Goal: Information Seeking & Learning: Learn about a topic

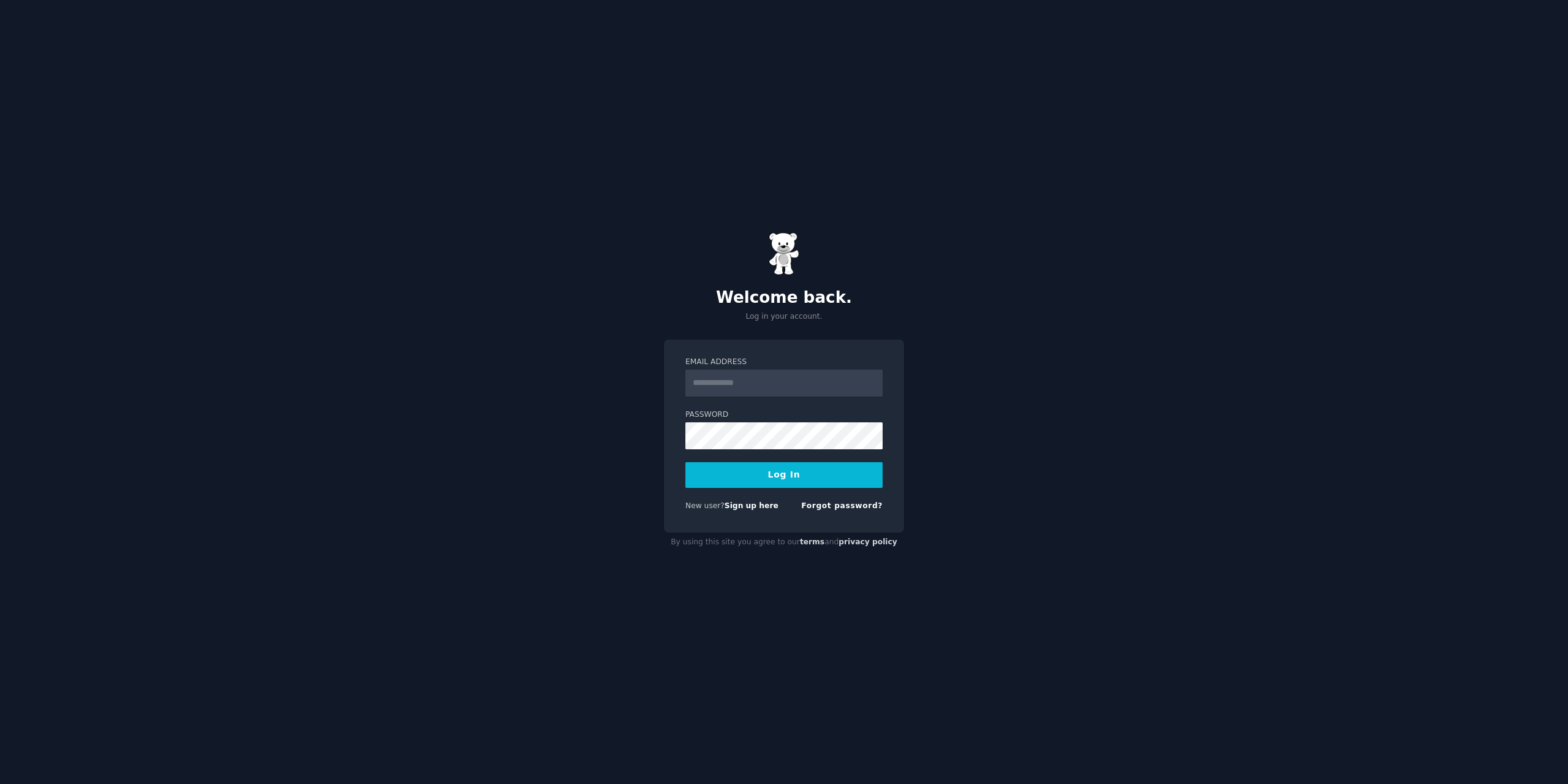
click at [893, 407] on div "Email Address Password Log In New user? Sign up here Forgot password?" at bounding box center [784, 437] width 240 height 194
click at [867, 387] on input "Email Address" at bounding box center [784, 383] width 197 height 27
type input "**********"
click at [894, 410] on div "**********" at bounding box center [784, 437] width 240 height 194
drag, startPoint x: 852, startPoint y: 391, endPoint x: 566, endPoint y: 372, distance: 286.6
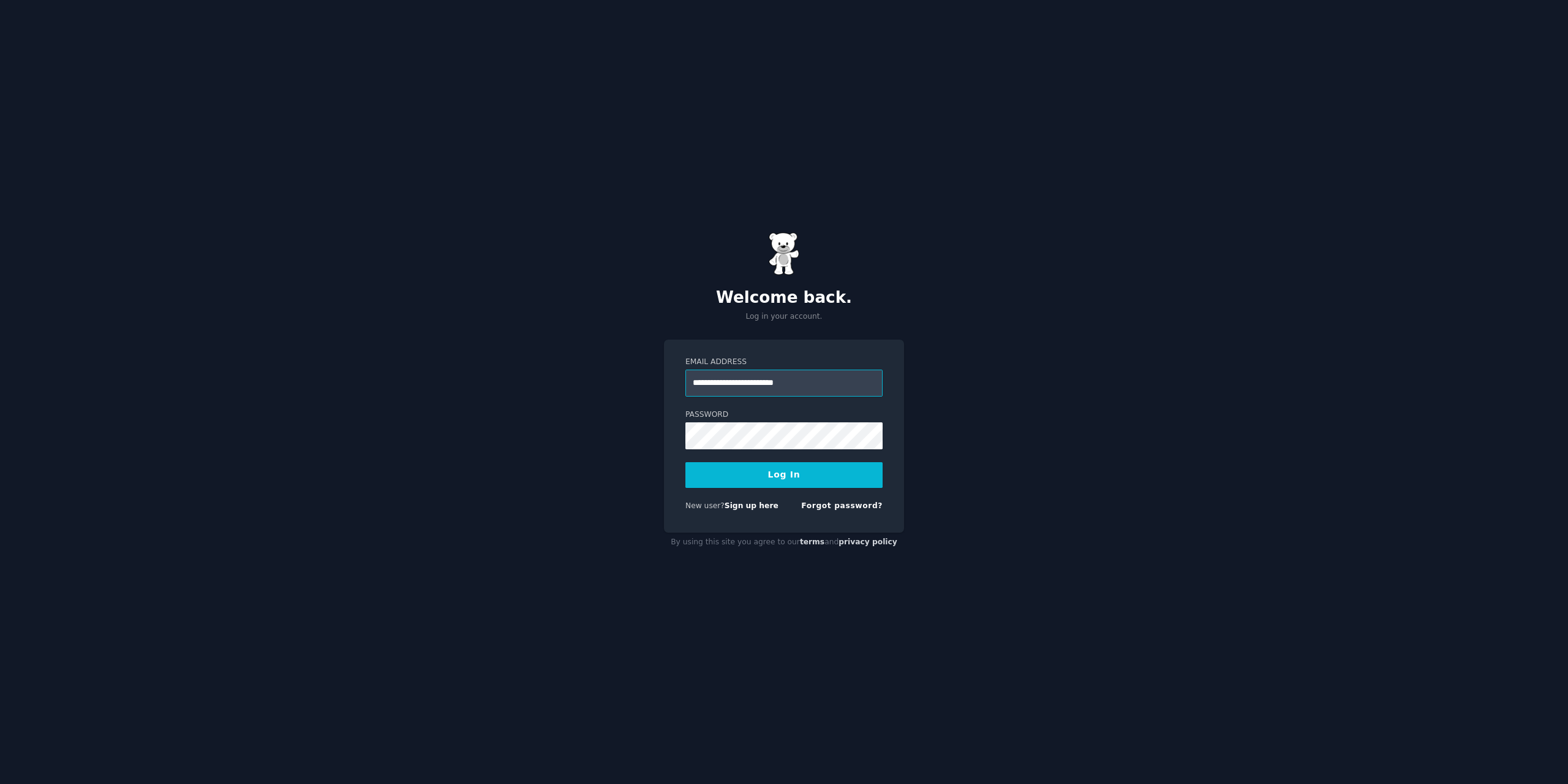
click at [604, 375] on div "**********" at bounding box center [784, 392] width 1568 height 784
click at [900, 319] on p "Log in your account." at bounding box center [784, 317] width 240 height 11
click at [843, 376] on input "Email Address" at bounding box center [784, 383] width 197 height 27
click at [926, 342] on div "Welcome back. Log in your account. Email Address Password Log In New user? Sign…" at bounding box center [784, 392] width 1568 height 784
click at [814, 377] on input "Email Address" at bounding box center [784, 383] width 197 height 27
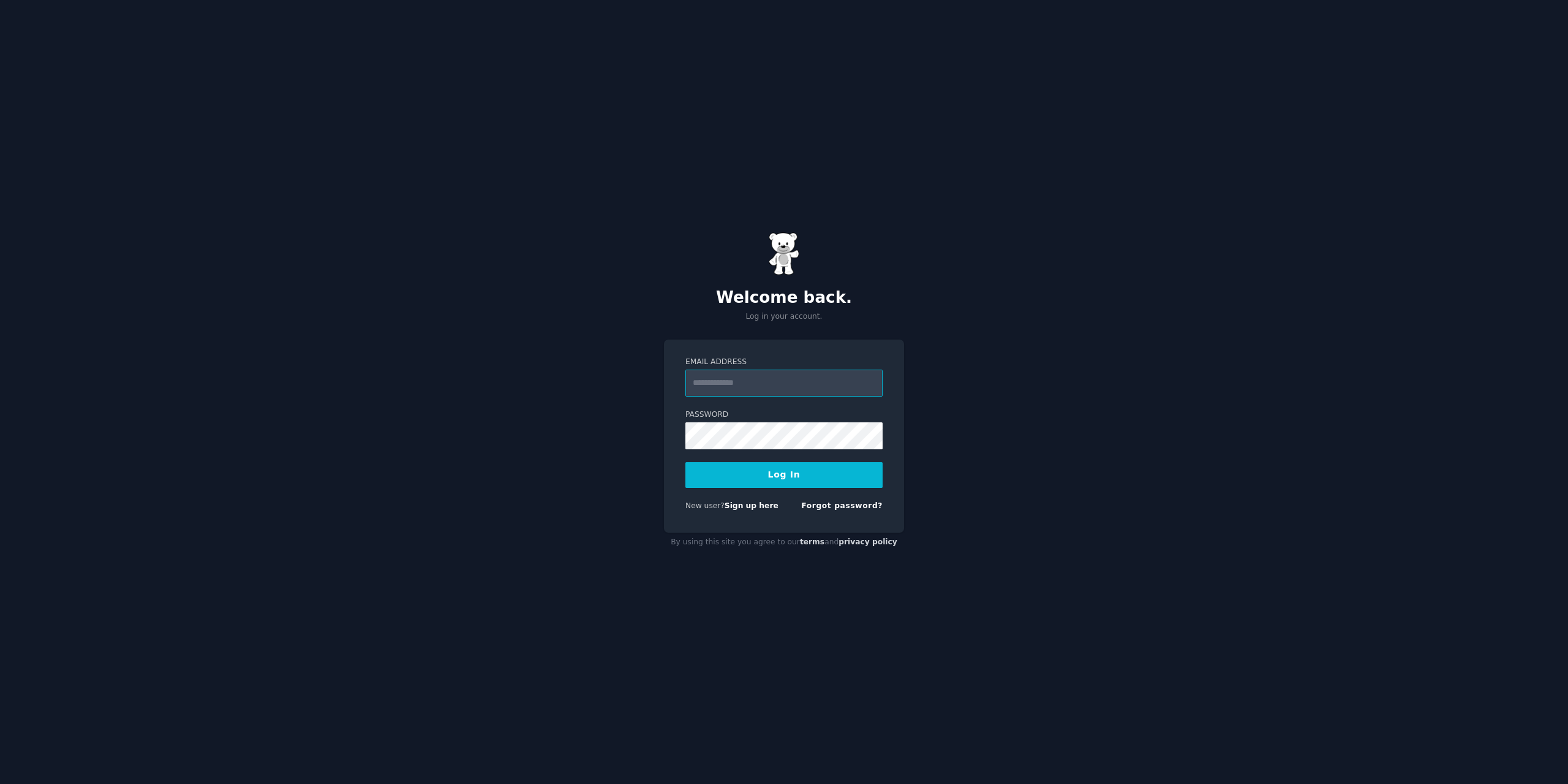
click at [819, 380] on input "Email Address" at bounding box center [784, 383] width 197 height 27
type input "**********"
click at [801, 475] on button "Log In" at bounding box center [784, 474] width 197 height 26
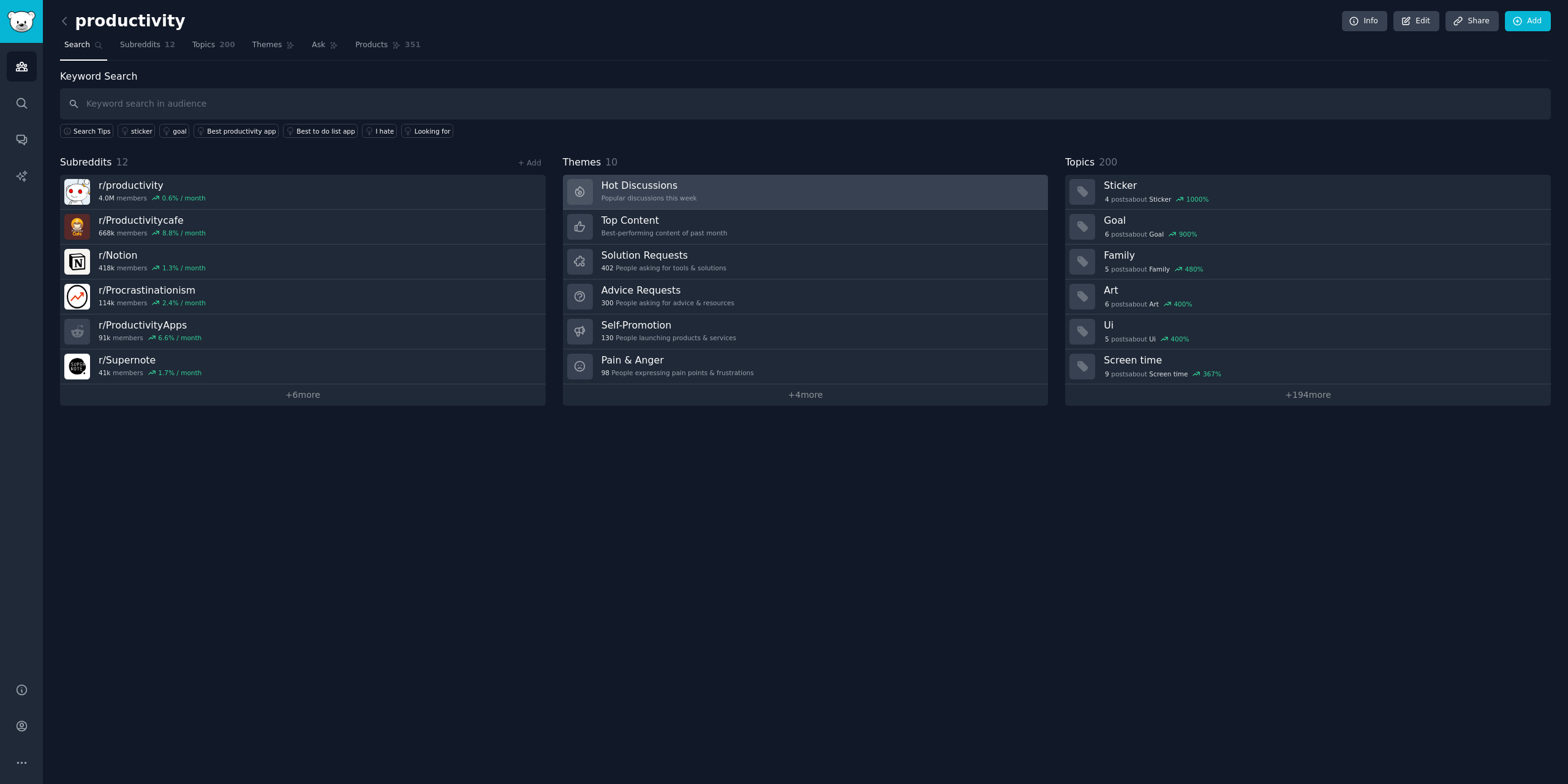
click at [883, 184] on link "Hot Discussions Popular discussions this week" at bounding box center [806, 192] width 486 height 35
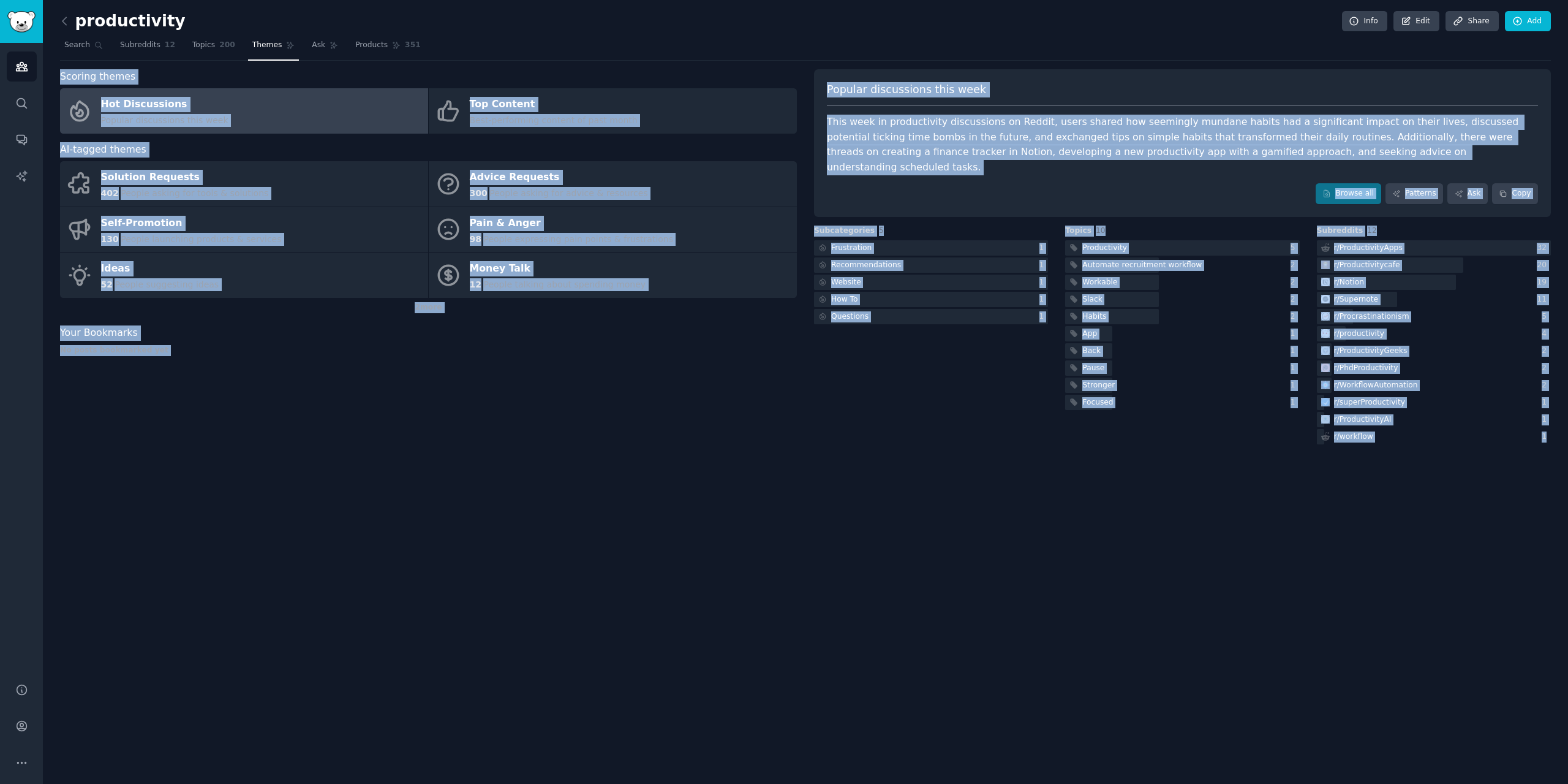
click at [883, 371] on div "Subcategories 5 Frustration 1 Recommendations 1 Website 1 How To 1 Questions 1" at bounding box center [932, 336] width 234 height 222
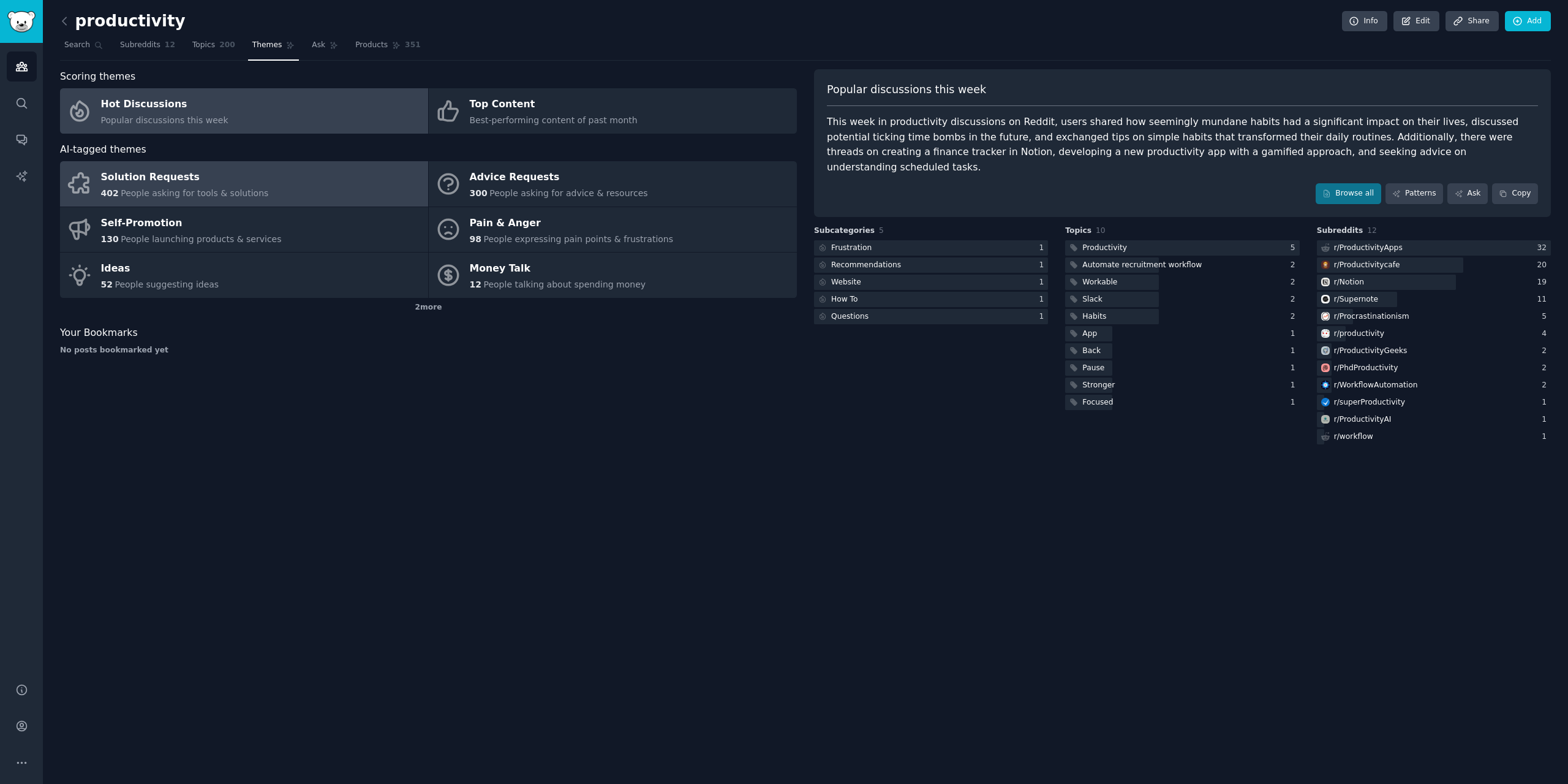
click at [342, 179] on link "Solution Requests 402 People asking for tools & solutions" at bounding box center [244, 184] width 369 height 45
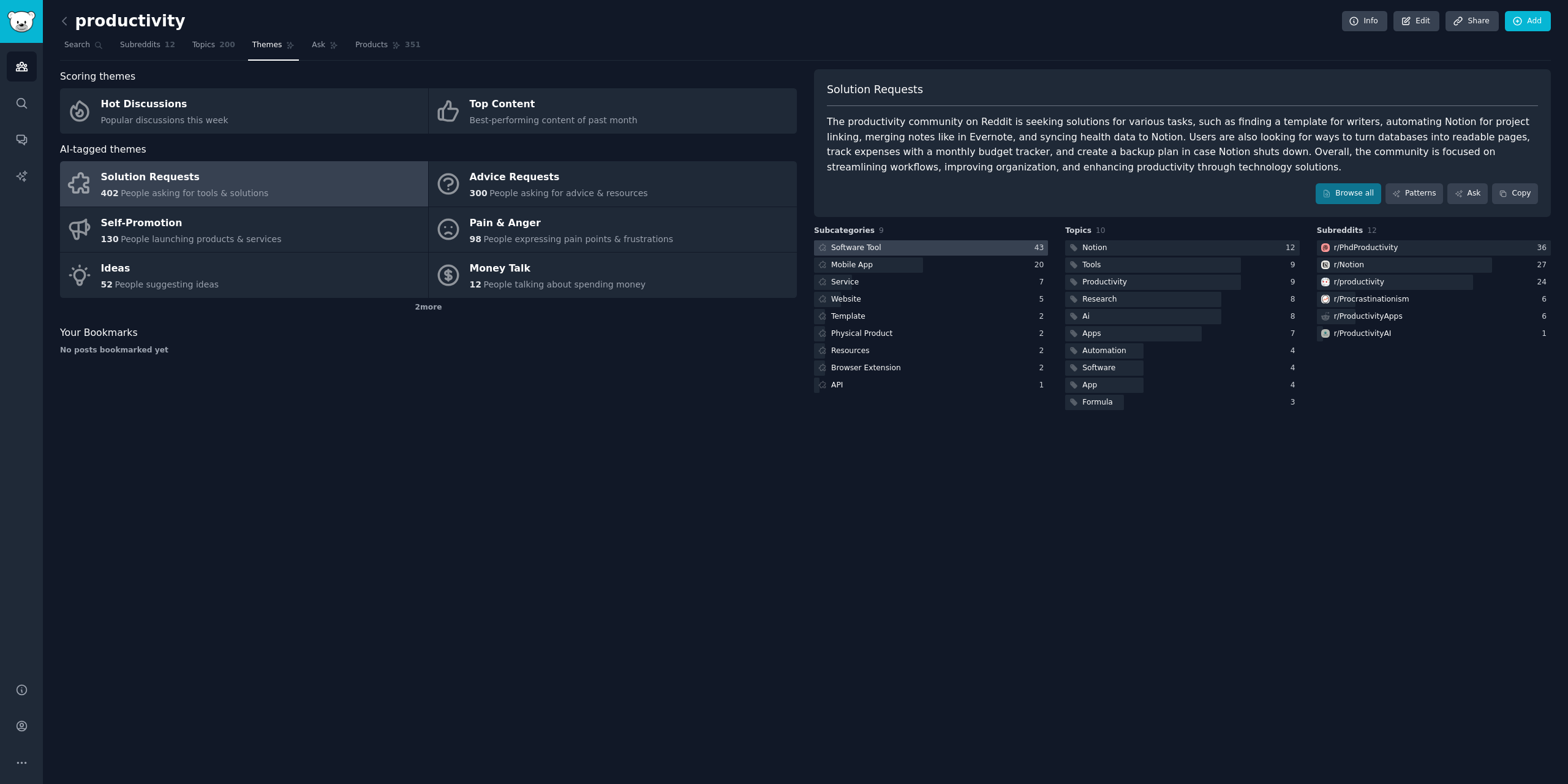
click at [940, 254] on div at bounding box center [932, 248] width 234 height 15
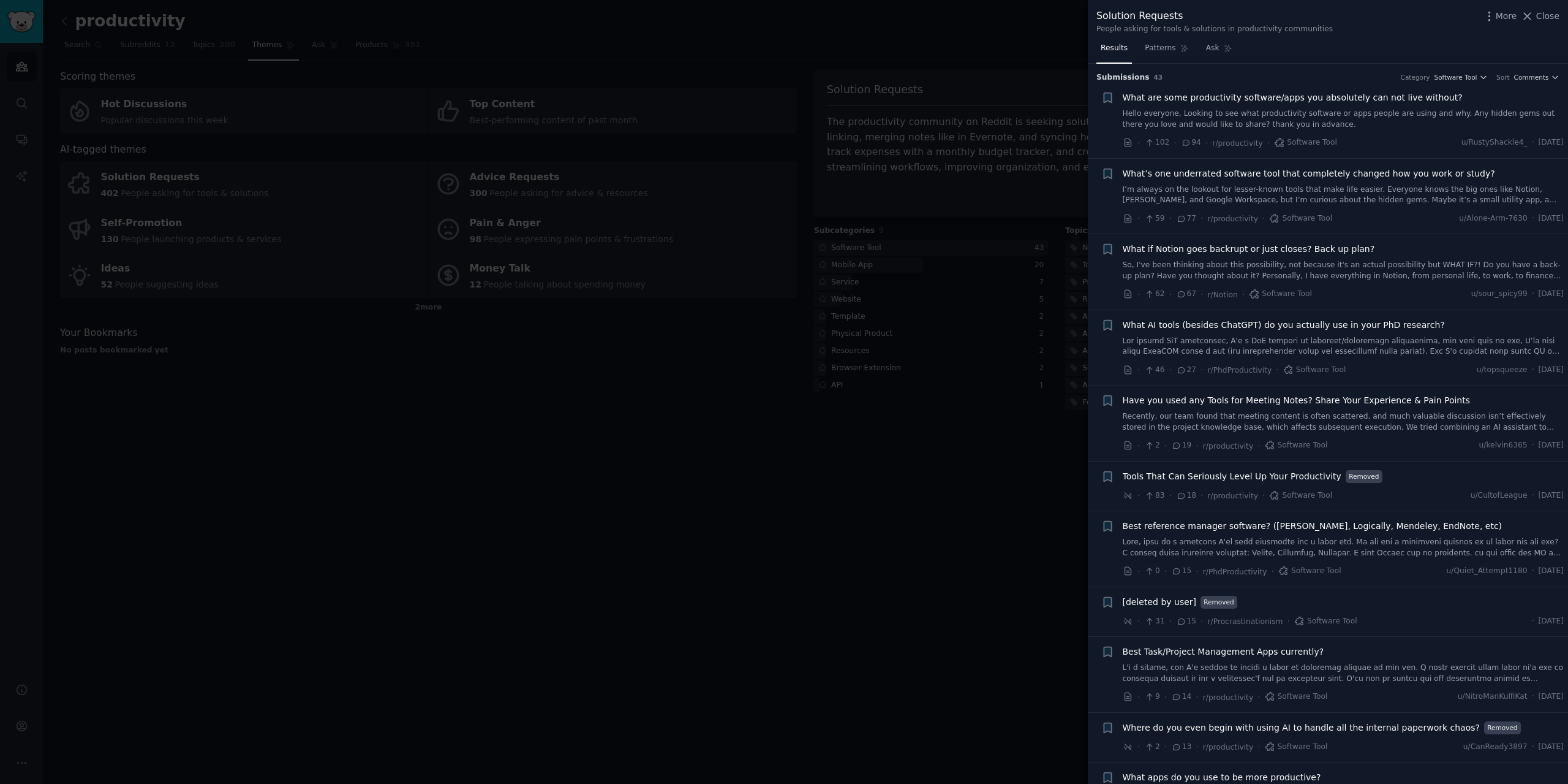
click at [1268, 323] on span "What AI tools (besides ChatGPT) do you actually use in your PhD research?" at bounding box center [1284, 324] width 322 height 13
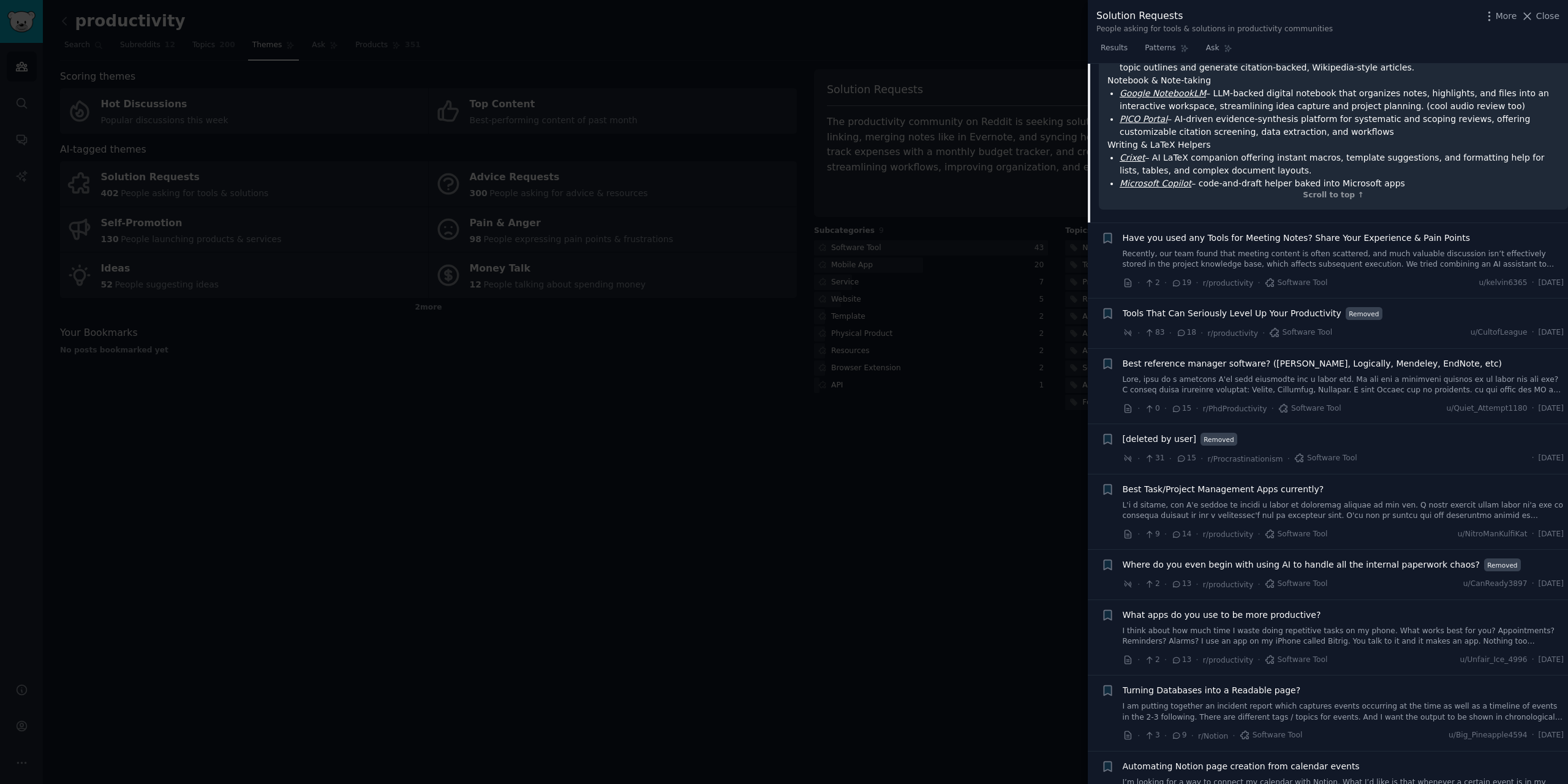
scroll to position [799, 0]
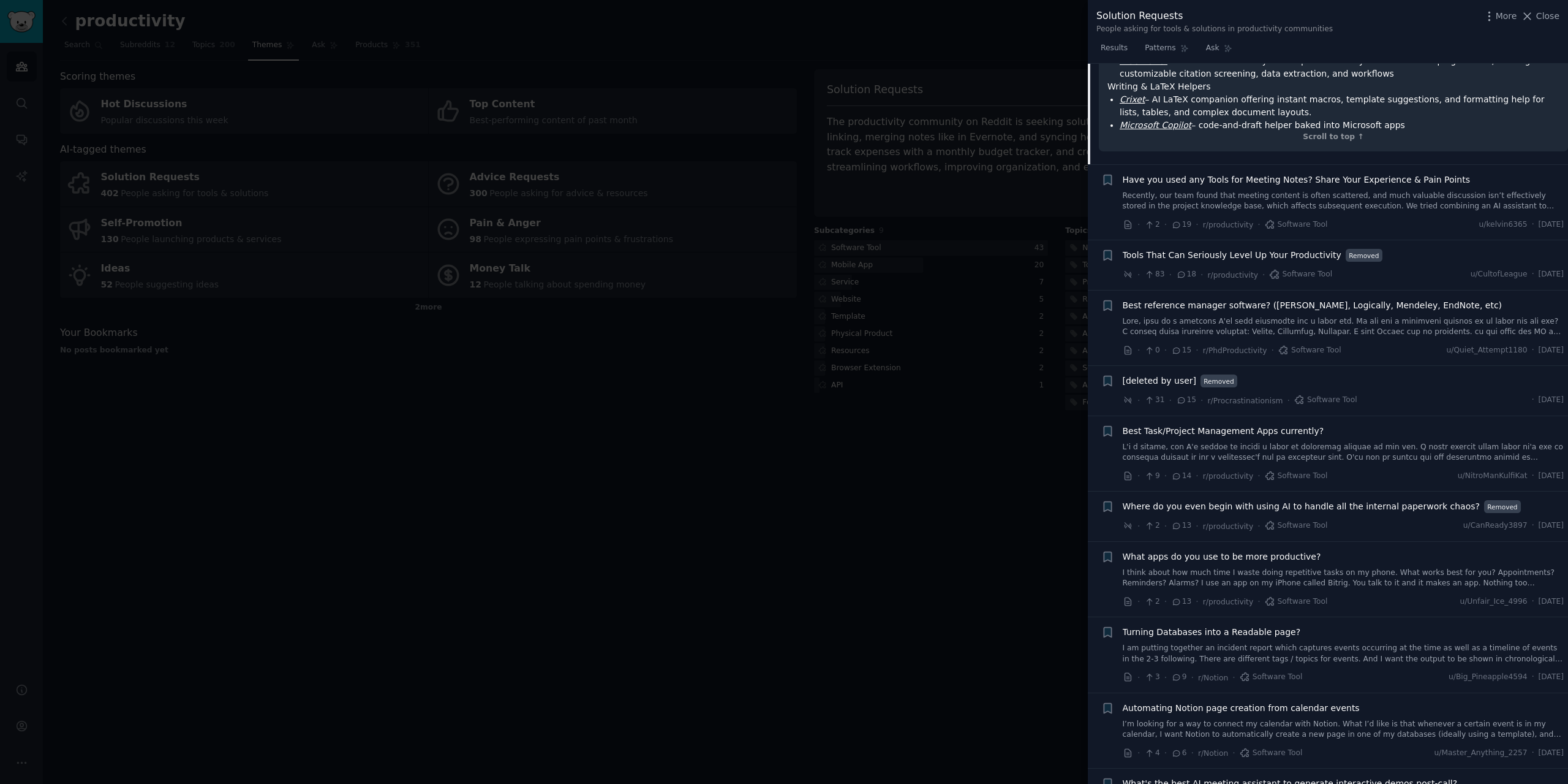
click at [1237, 446] on link at bounding box center [1344, 453] width 442 height 21
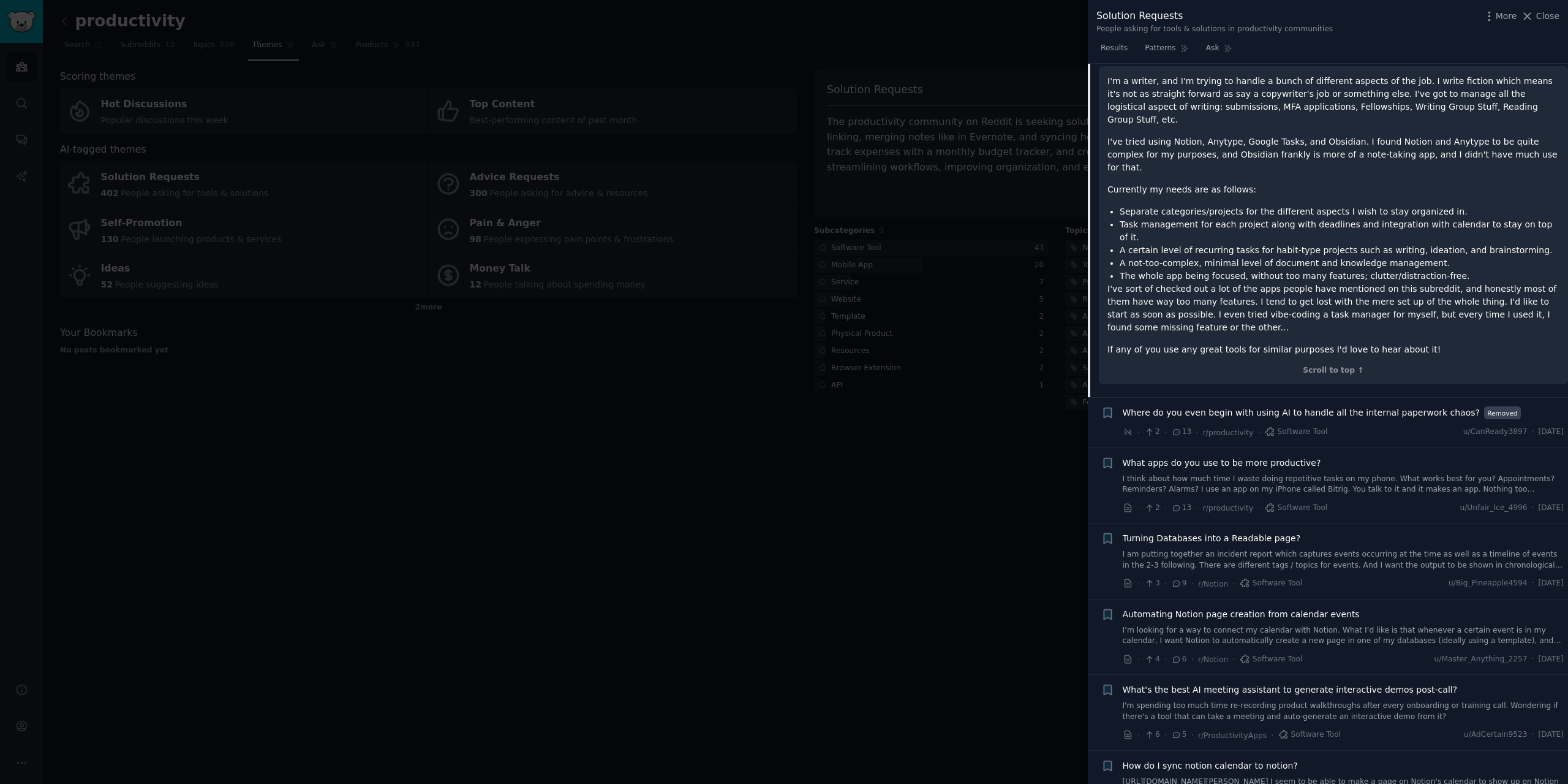
scroll to position [736, 0]
